Goal: Task Accomplishment & Management: Use online tool/utility

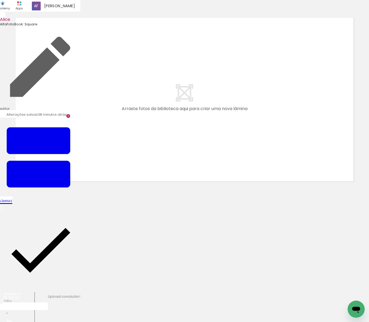
scroll to position [0, 1171]
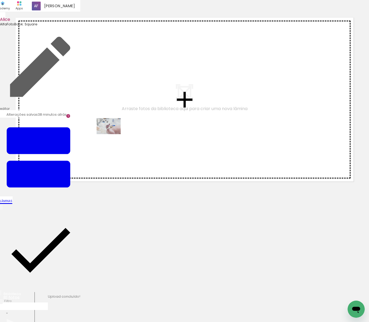
drag, startPoint x: 81, startPoint y: 305, endPoint x: 165, endPoint y: 213, distance: 124.5
click at [113, 134] on quentale-workspace at bounding box center [184, 161] width 369 height 322
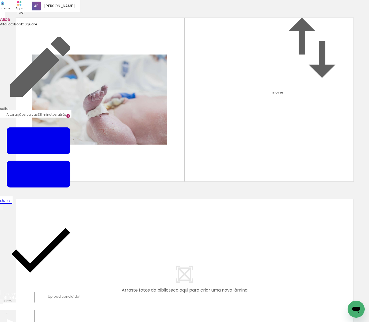
scroll to position [0, 1331]
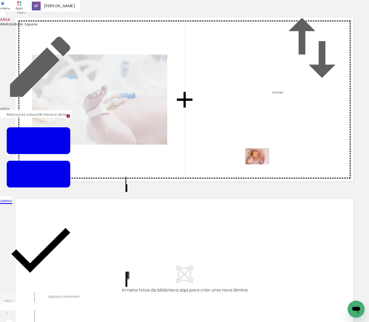
drag, startPoint x: 252, startPoint y: 307, endPoint x: 261, endPoint y: 164, distance: 143.0
click at [261, 164] on quentale-workspace at bounding box center [184, 161] width 369 height 322
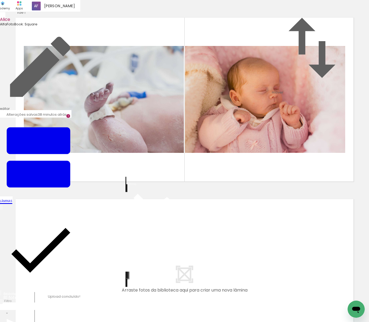
scroll to position [0, 1783]
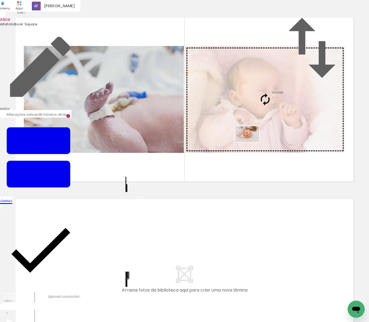
drag, startPoint x: 149, startPoint y: 307, endPoint x: 251, endPoint y: 142, distance: 194.1
click at [251, 142] on quentale-workspace at bounding box center [184, 161] width 369 height 322
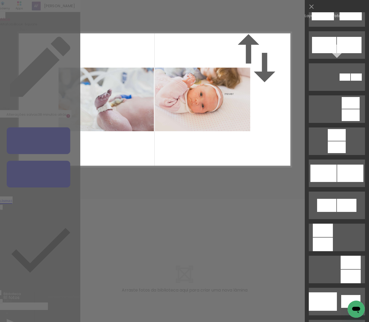
scroll to position [518, 0]
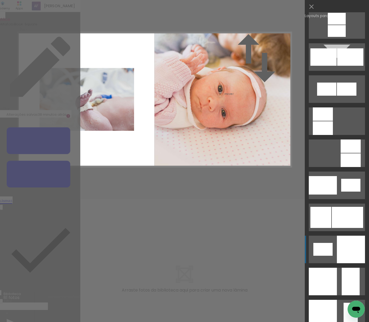
click at [343, 252] on div at bounding box center [351, 250] width 28 height 28
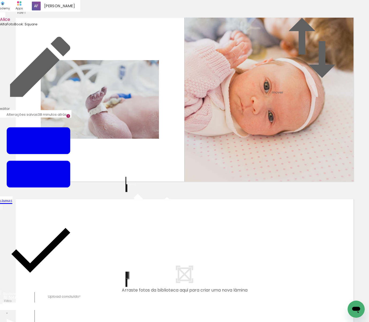
click at [285, 127] on quentale-photo at bounding box center [269, 100] width 171 height 168
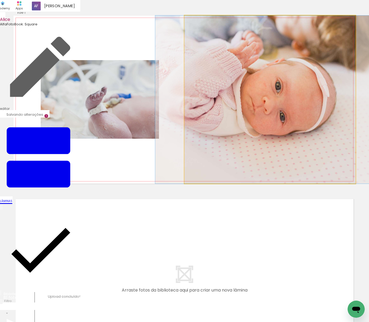
drag, startPoint x: 285, startPoint y: 127, endPoint x: 297, endPoint y: 125, distance: 11.6
click at [297, 125] on album-spread "1 de 1" at bounding box center [184, 100] width 342 height 168
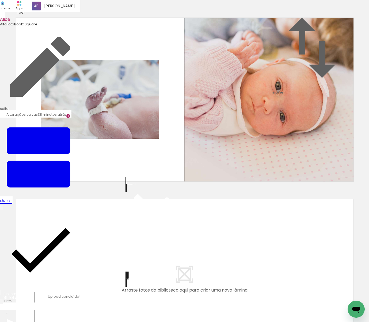
click at [293, 241] on quentale-layouter at bounding box center [184, 281] width 342 height 168
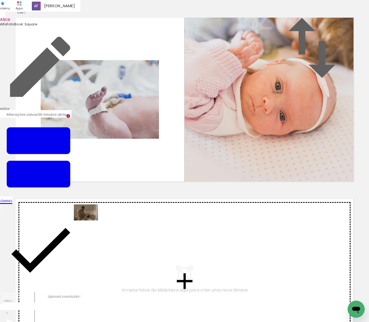
click at [90, 221] on quentale-workspace at bounding box center [184, 161] width 369 height 322
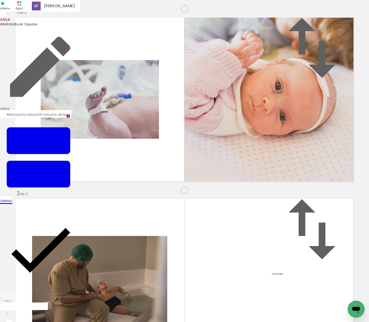
scroll to position [150, 0]
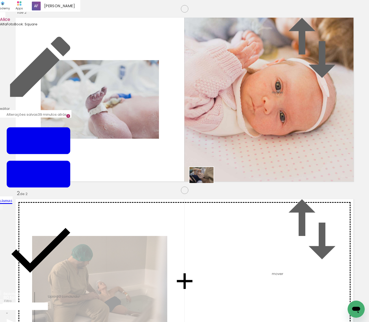
drag, startPoint x: 135, startPoint y: 303, endPoint x: 205, endPoint y: 183, distance: 139.1
click at [205, 183] on quentale-workspace at bounding box center [184, 161] width 369 height 322
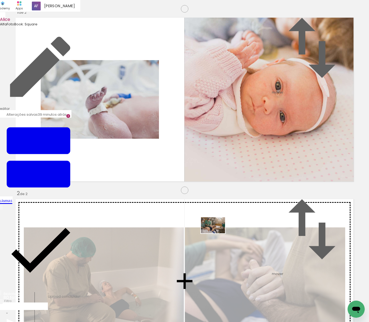
drag, startPoint x: 202, startPoint y: 297, endPoint x: 217, endPoint y: 233, distance: 65.5
click at [217, 233] on quentale-workspace at bounding box center [184, 161] width 369 height 322
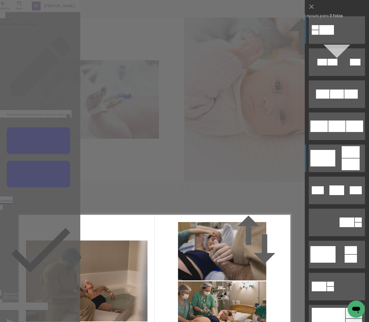
click at [338, 157] on quentale-layouter at bounding box center [336, 159] width 56 height 28
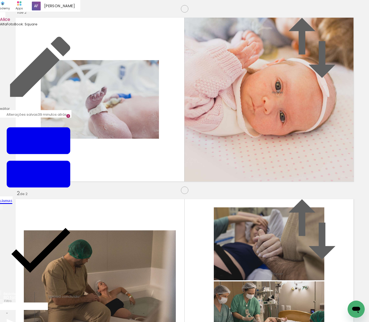
scroll to position [238, 0]
drag, startPoint x: 54, startPoint y: 305, endPoint x: 163, endPoint y: 302, distance: 109.1
click at [67, 235] on quentale-workspace at bounding box center [184, 161] width 369 height 322
drag, startPoint x: 118, startPoint y: 293, endPoint x: 135, endPoint y: 172, distance: 122.0
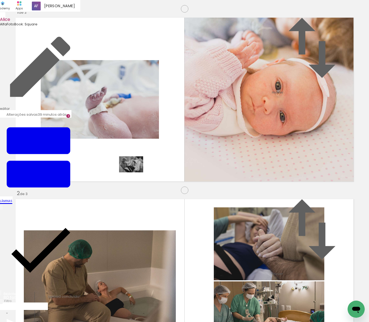
click at [135, 172] on quentale-workspace at bounding box center [184, 161] width 369 height 322
drag, startPoint x: 178, startPoint y: 288, endPoint x: 289, endPoint y: 238, distance: 121.8
click at [289, 238] on quentale-workspace at bounding box center [184, 161] width 369 height 322
drag, startPoint x: 235, startPoint y: 303, endPoint x: 199, endPoint y: 204, distance: 105.0
click at [199, 204] on quentale-workspace at bounding box center [184, 161] width 369 height 322
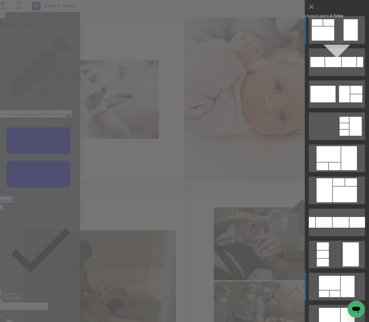
click at [339, 293] on div at bounding box center [334, 294] width 10 height 7
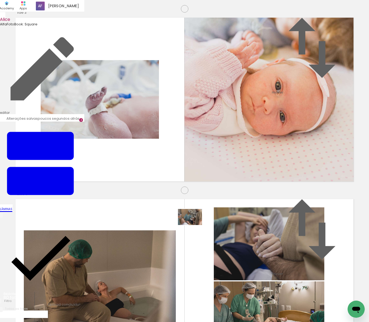
click at [194, 225] on quentale-workspace at bounding box center [184, 161] width 369 height 322
click at [256, 183] on quentale-workspace at bounding box center [184, 161] width 369 height 322
drag, startPoint x: 273, startPoint y: 306, endPoint x: 289, endPoint y: 224, distance: 83.4
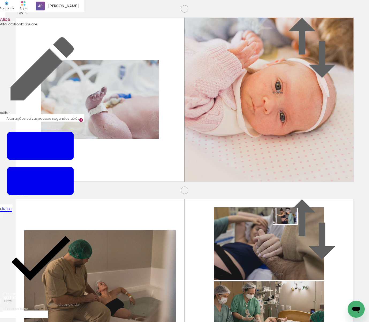
click at [289, 224] on quentale-workspace at bounding box center [184, 161] width 369 height 322
click at [260, 194] on quentale-workspace at bounding box center [184, 161] width 369 height 322
drag, startPoint x: 295, startPoint y: 299, endPoint x: 337, endPoint y: 205, distance: 103.4
click at [337, 205] on quentale-workspace at bounding box center [184, 161] width 369 height 322
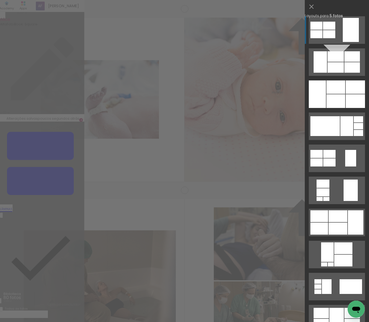
scroll to position [513, 1]
click at [343, 96] on div at bounding box center [335, 101] width 19 height 14
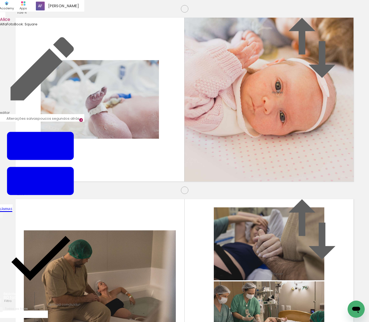
drag, startPoint x: 161, startPoint y: 113, endPoint x: 99, endPoint y: 113, distance: 61.5
click at [0, 0] on slot at bounding box center [0, 0] width 0 height 0
drag, startPoint x: 173, startPoint y: 303, endPoint x: 222, endPoint y: 299, distance: 49.7
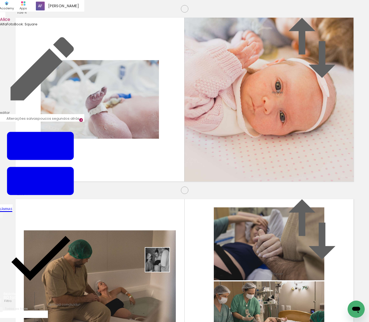
click at [141, 223] on quentale-workspace at bounding box center [184, 161] width 369 height 322
drag, startPoint x: 226, startPoint y: 305, endPoint x: 233, endPoint y: 189, distance: 116.2
click at [233, 189] on quentale-workspace at bounding box center [184, 161] width 369 height 322
drag, startPoint x: 323, startPoint y: 305, endPoint x: 304, endPoint y: 229, distance: 78.3
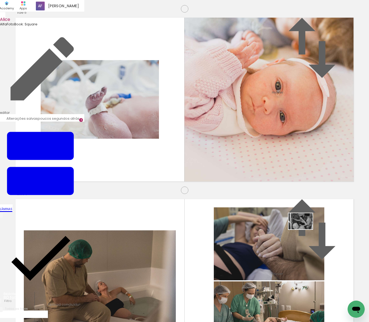
click at [304, 229] on quentale-workspace at bounding box center [184, 161] width 369 height 322
click at [253, 174] on quentale-workspace at bounding box center [184, 161] width 369 height 322
drag, startPoint x: 295, startPoint y: 294, endPoint x: 344, endPoint y: 212, distance: 95.8
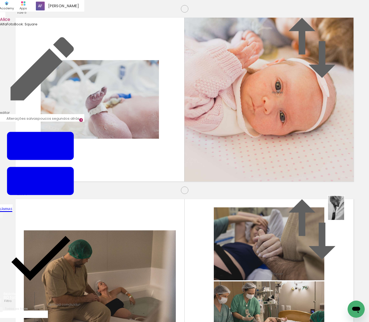
click at [344, 212] on quentale-workspace at bounding box center [184, 161] width 369 height 322
drag, startPoint x: 190, startPoint y: 301, endPoint x: 256, endPoint y: 305, distance: 66.1
click at [149, 222] on quentale-workspace at bounding box center [184, 161] width 369 height 322
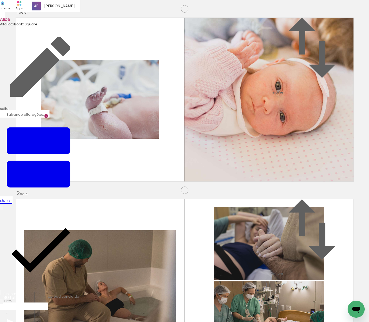
scroll to position [876, 1]
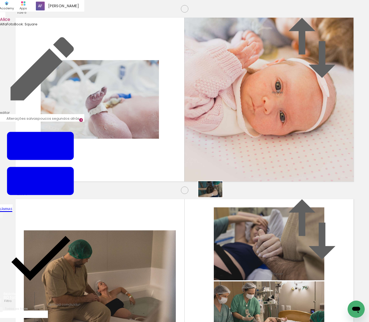
click at [214, 195] on quentale-workspace at bounding box center [184, 161] width 369 height 322
drag, startPoint x: 249, startPoint y: 306, endPoint x: 260, endPoint y: 225, distance: 82.6
click at [260, 225] on quentale-workspace at bounding box center [184, 161] width 369 height 322
click at [287, 195] on quentale-workspace at bounding box center [184, 161] width 369 height 322
drag, startPoint x: 332, startPoint y: 306, endPoint x: 336, endPoint y: 208, distance: 97.7
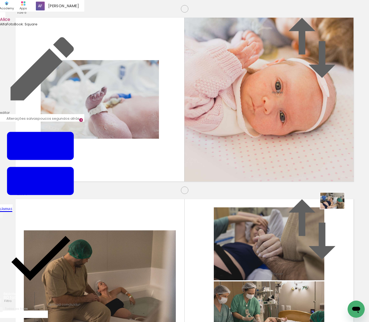
click at [336, 208] on quentale-workspace at bounding box center [184, 161] width 369 height 322
drag, startPoint x: 234, startPoint y: 291, endPoint x: 200, endPoint y: 227, distance: 72.7
click at [200, 227] on quentale-workspace at bounding box center [184, 161] width 369 height 322
drag, startPoint x: 308, startPoint y: 306, endPoint x: 339, endPoint y: 221, distance: 91.2
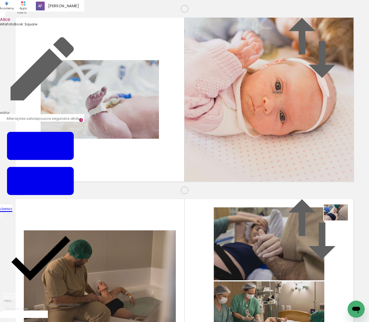
click at [339, 221] on quentale-workspace at bounding box center [184, 161] width 369 height 322
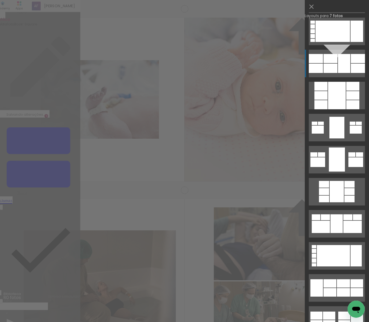
scroll to position [387, 0]
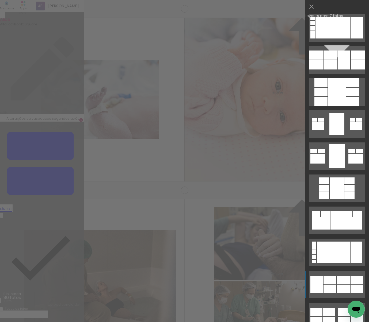
click at [332, 290] on div at bounding box center [329, 289] width 13 height 9
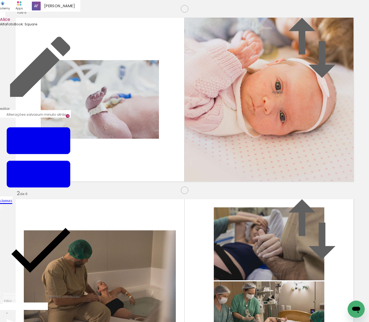
scroll to position [984, 1]
click at [66, 228] on quentale-workspace at bounding box center [184, 161] width 369 height 322
drag, startPoint x: 80, startPoint y: 300, endPoint x: 82, endPoint y: 216, distance: 83.7
click at [82, 216] on quentale-workspace at bounding box center [184, 161] width 369 height 322
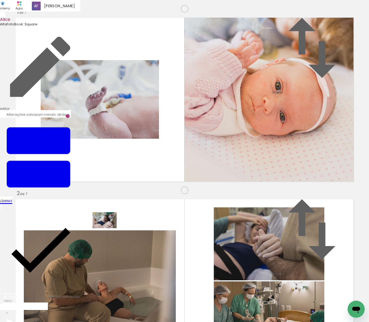
drag, startPoint x: 110, startPoint y: 307, endPoint x: 202, endPoint y: 314, distance: 92.5
click at [109, 228] on quentale-workspace at bounding box center [184, 161] width 369 height 322
drag, startPoint x: 173, startPoint y: 304, endPoint x: 147, endPoint y: 209, distance: 98.1
click at [147, 209] on quentale-workspace at bounding box center [184, 161] width 369 height 322
drag, startPoint x: 203, startPoint y: 306, endPoint x: 331, endPoint y: 202, distance: 165.1
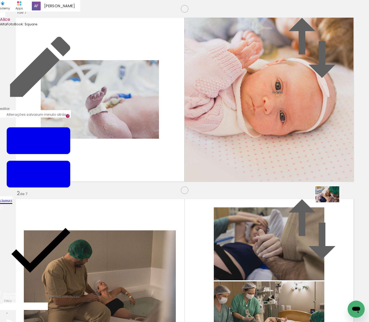
click at [331, 202] on quentale-workspace at bounding box center [184, 161] width 369 height 322
drag, startPoint x: 135, startPoint y: 139, endPoint x: 87, endPoint y: 169, distance: 56.6
drag, startPoint x: 88, startPoint y: 163, endPoint x: 0, endPoint y: 165, distance: 87.7
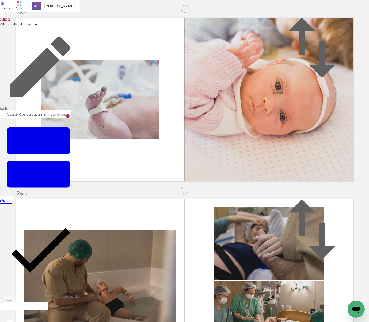
scroll to position [1061, 1]
drag, startPoint x: 231, startPoint y: 305, endPoint x: 226, endPoint y: 175, distance: 130.5
click at [227, 176] on quentale-workspace at bounding box center [184, 161] width 369 height 322
drag, startPoint x: 263, startPoint y: 305, endPoint x: 328, endPoint y: 204, distance: 120.4
click at [328, 204] on quentale-workspace at bounding box center [184, 161] width 369 height 322
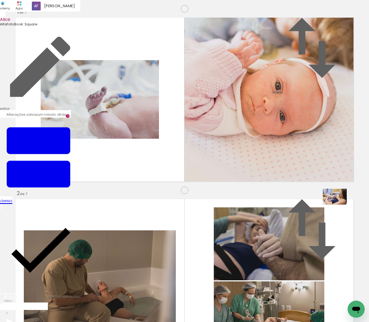
drag, startPoint x: 295, startPoint y: 294, endPoint x: 334, endPoint y: 212, distance: 90.7
click at [338, 204] on quentale-workspace at bounding box center [184, 161] width 369 height 322
drag, startPoint x: 315, startPoint y: 309, endPoint x: 303, endPoint y: 203, distance: 106.3
click at [303, 203] on quentale-workspace at bounding box center [184, 161] width 369 height 322
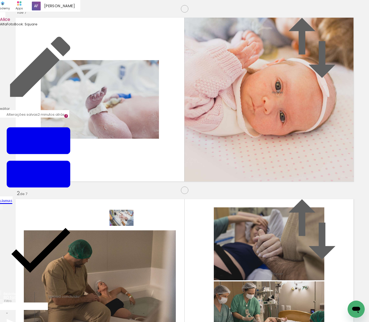
drag, startPoint x: 218, startPoint y: 298, endPoint x: 125, endPoint y: 226, distance: 117.4
click at [125, 226] on quentale-workspace at bounding box center [184, 161] width 369 height 322
drag, startPoint x: 261, startPoint y: 305, endPoint x: 239, endPoint y: 194, distance: 113.5
click at [239, 194] on quentale-workspace at bounding box center [184, 161] width 369 height 322
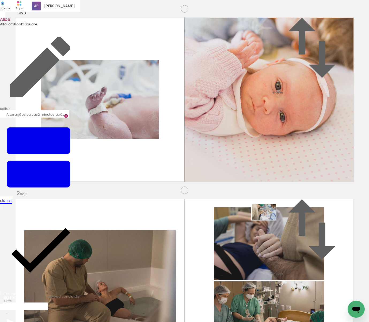
drag, startPoint x: 291, startPoint y: 302, endPoint x: 268, endPoint y: 220, distance: 85.3
click at [268, 220] on quentale-workspace at bounding box center [184, 161] width 369 height 322
drag, startPoint x: 320, startPoint y: 310, endPoint x: 238, endPoint y: 180, distance: 153.4
click at [238, 180] on quentale-workspace at bounding box center [184, 161] width 369 height 322
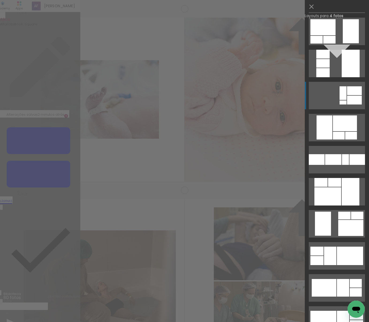
scroll to position [1091, 0]
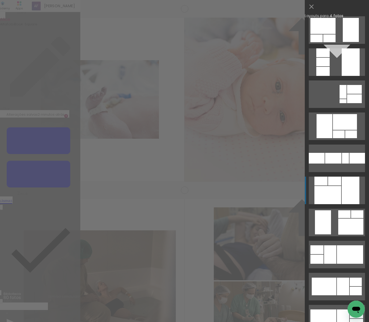
click at [332, 193] on div at bounding box center [327, 195] width 27 height 18
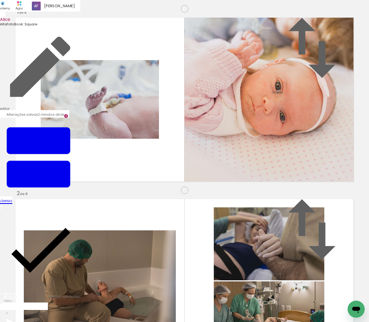
scroll to position [0, 938]
